Goal: Navigation & Orientation: Find specific page/section

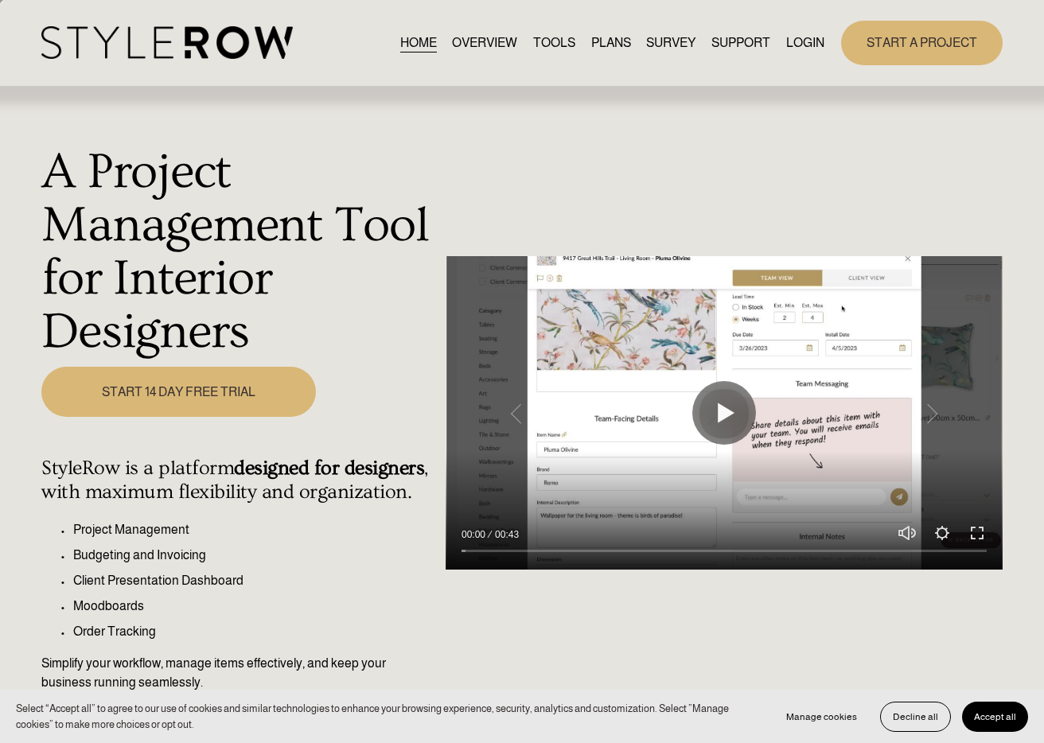
click at [801, 41] on link "LOGIN" at bounding box center [805, 42] width 38 height 21
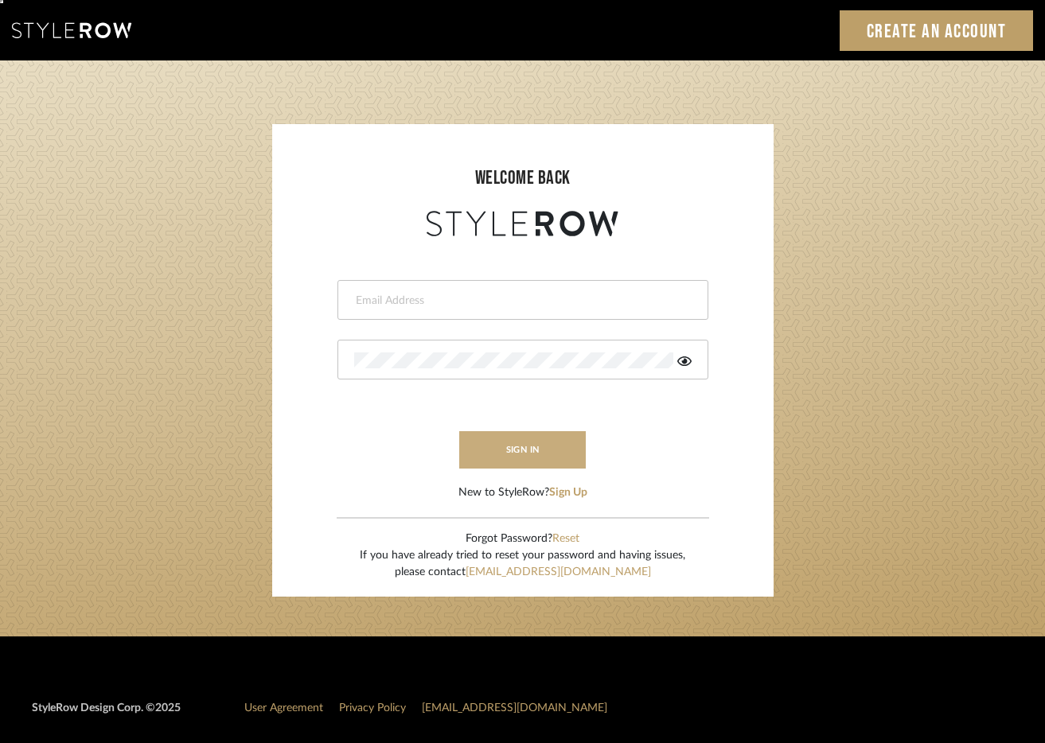
type input "[PERSON_NAME][EMAIL_ADDRESS][DOMAIN_NAME]"
click at [525, 464] on button "sign in" at bounding box center [522, 449] width 127 height 37
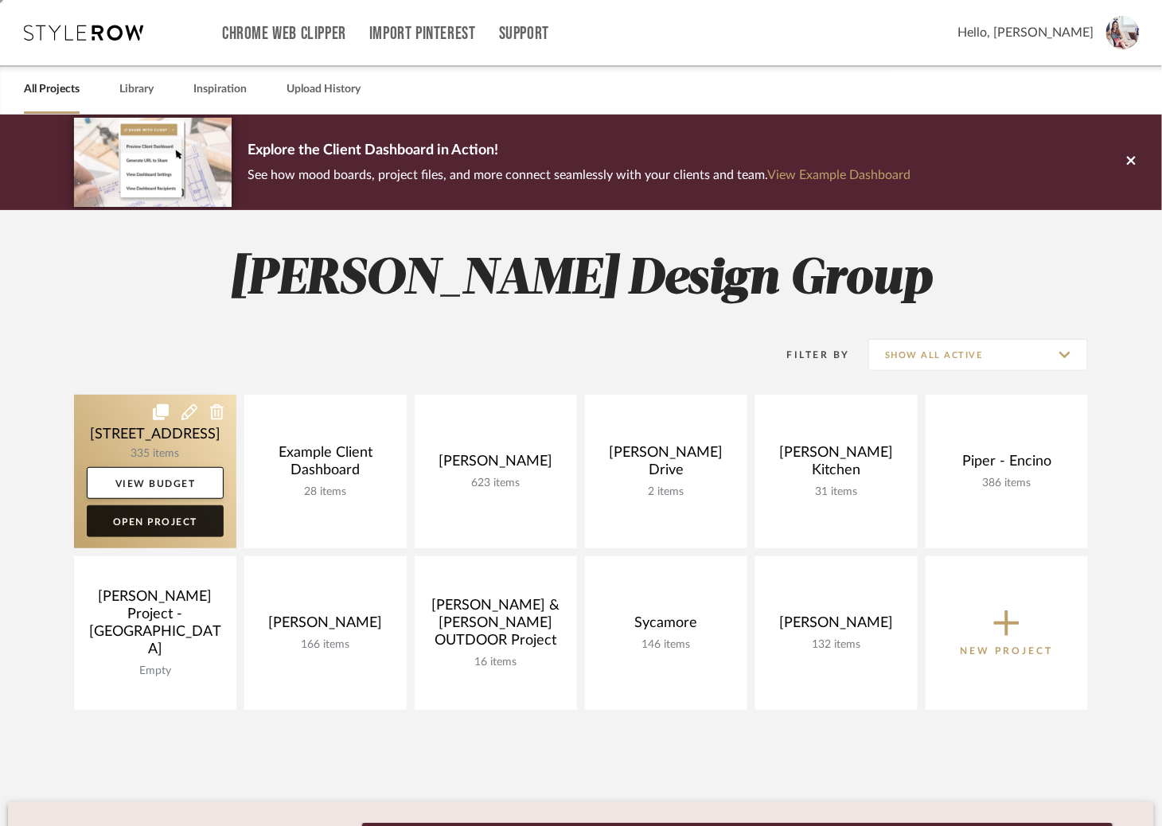
click at [158, 521] on link "Open Project" at bounding box center [155, 521] width 137 height 32
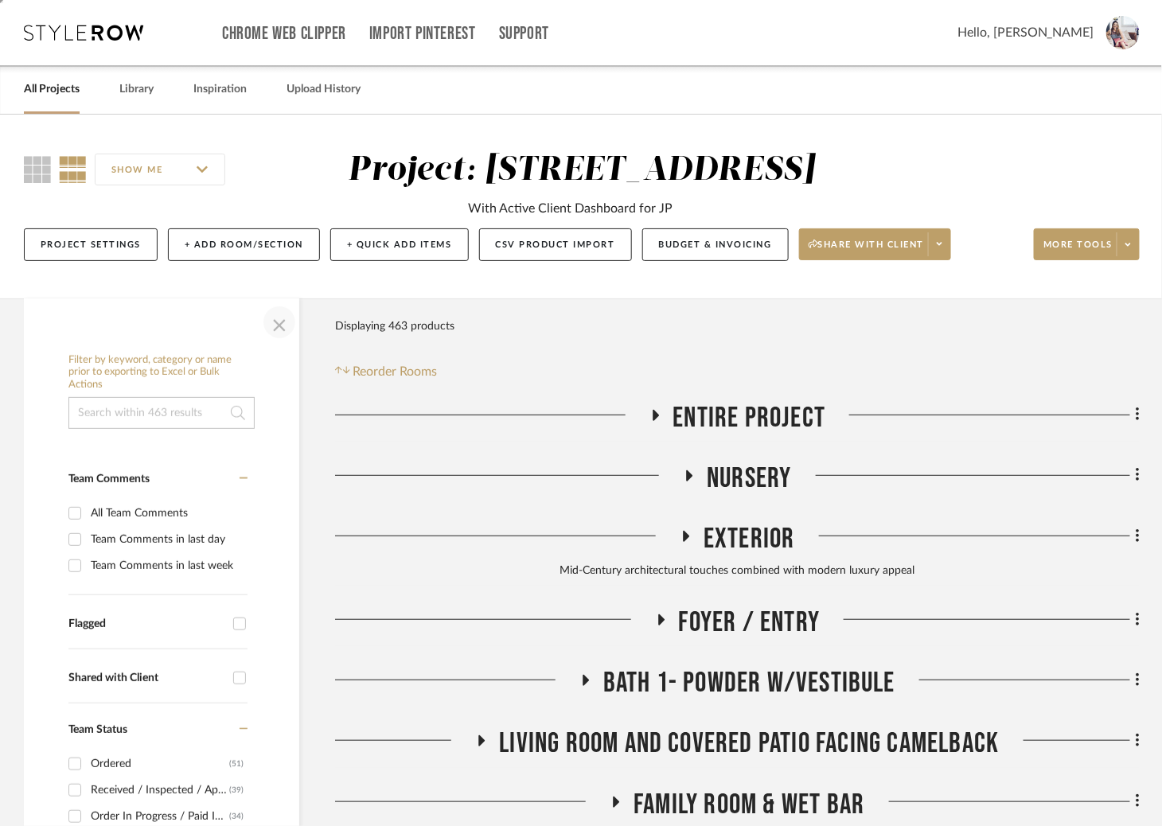
click at [283, 324] on span "button" at bounding box center [279, 322] width 38 height 38
